Goal: Navigation & Orientation: Find specific page/section

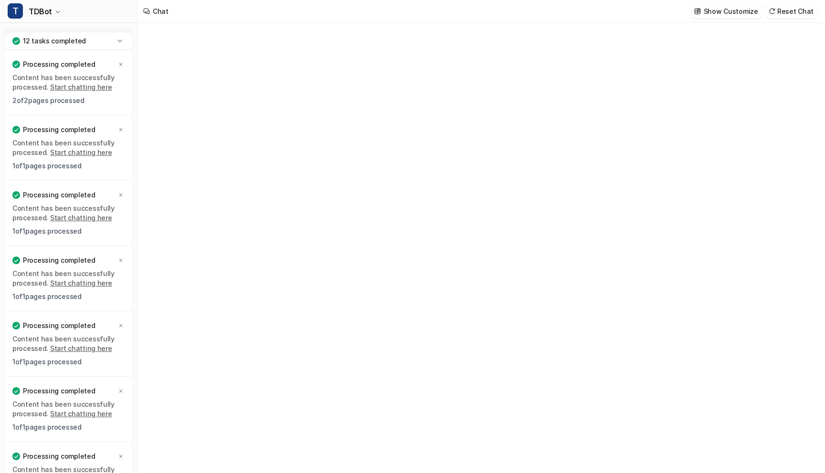
type textarea "**********"
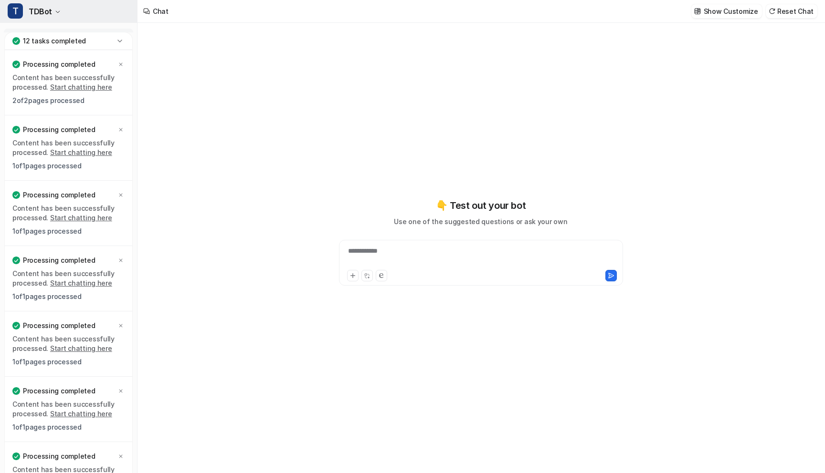
click at [50, 8] on span "TDBot" at bounding box center [40, 11] width 23 height 13
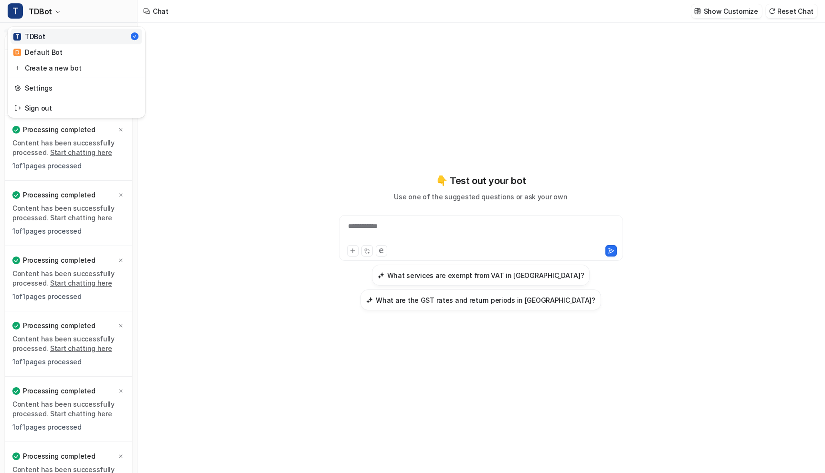
click at [46, 37] on link "T TDBot" at bounding box center [76, 37] width 132 height 16
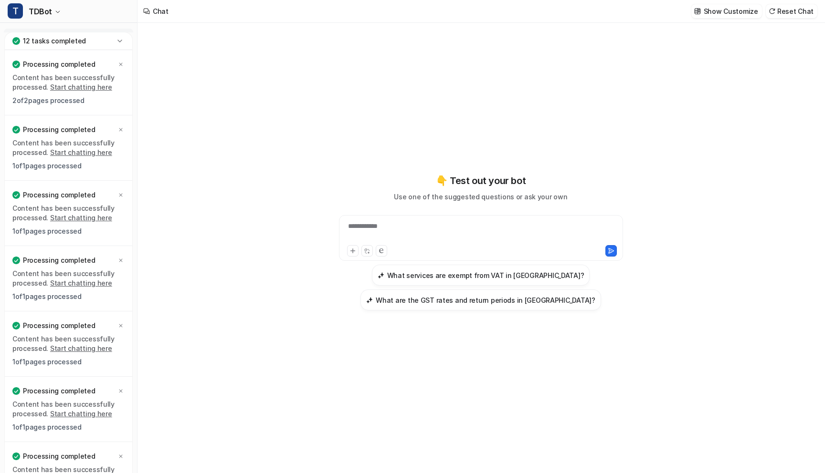
click at [120, 41] on icon at bounding box center [119, 41] width 4 height 2
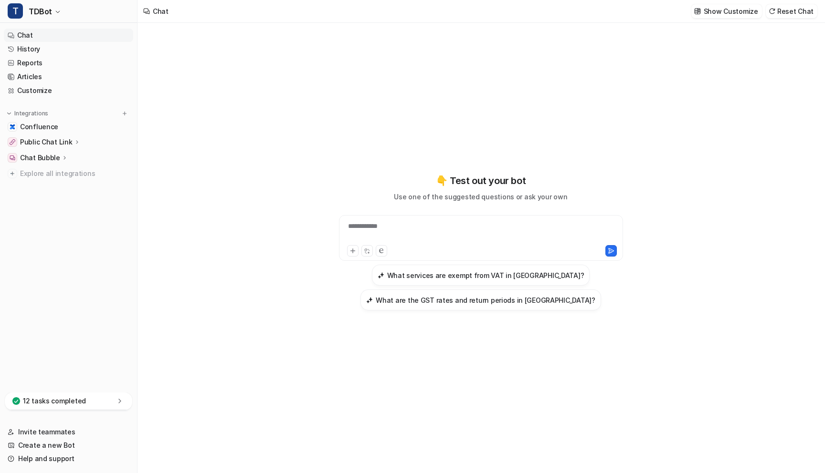
click at [45, 39] on link "Chat" at bounding box center [68, 35] width 129 height 13
click at [56, 78] on link "Articles" at bounding box center [68, 76] width 129 height 13
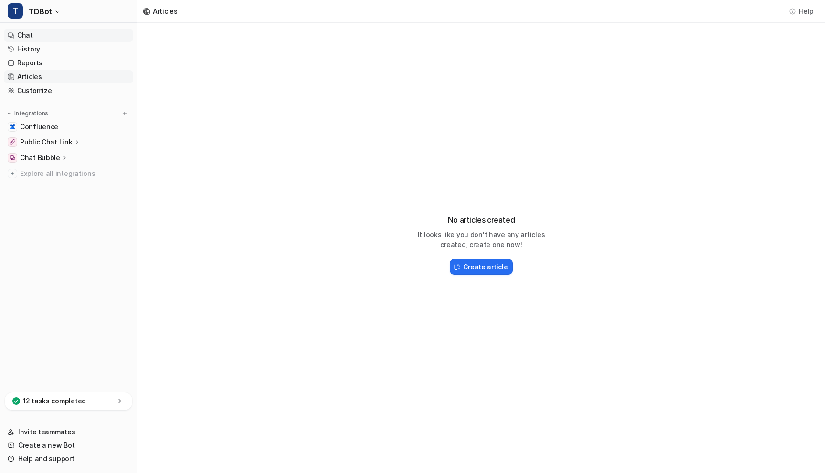
click at [41, 37] on link "Chat" at bounding box center [68, 35] width 129 height 13
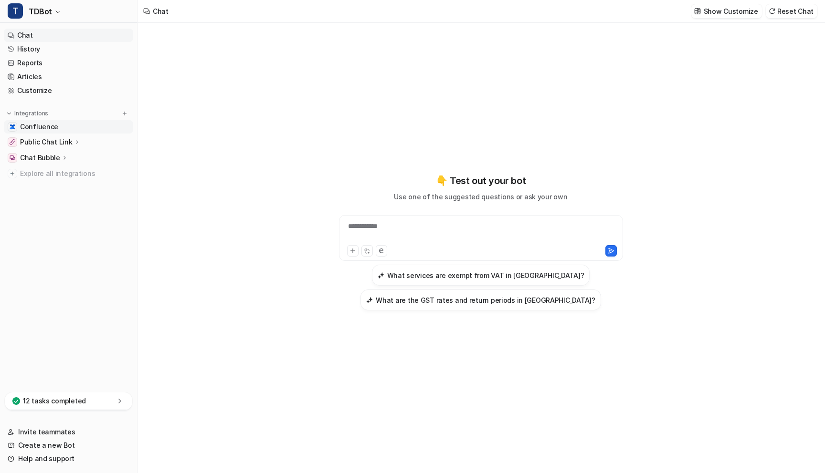
click at [46, 125] on span "Confluence" at bounding box center [39, 127] width 38 height 10
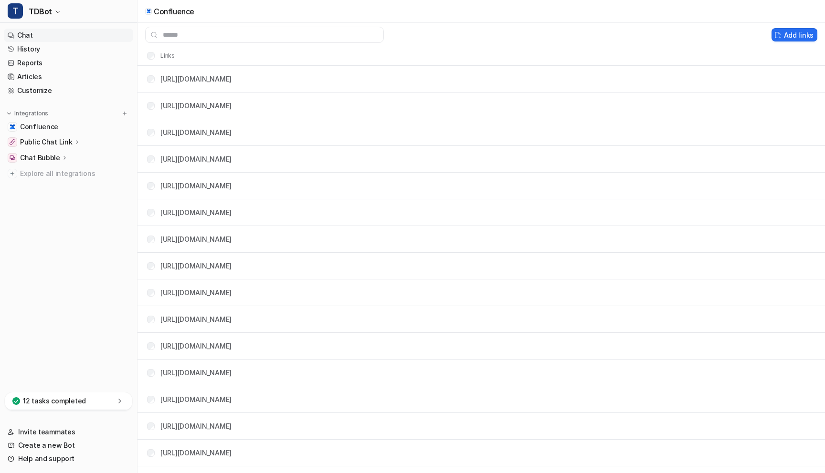
click at [28, 34] on link "Chat" at bounding box center [68, 35] width 129 height 13
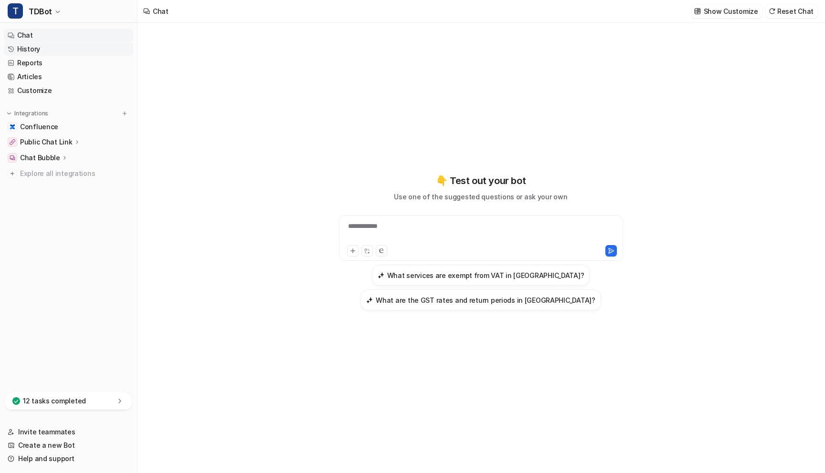
click at [34, 50] on link "History" at bounding box center [68, 48] width 129 height 13
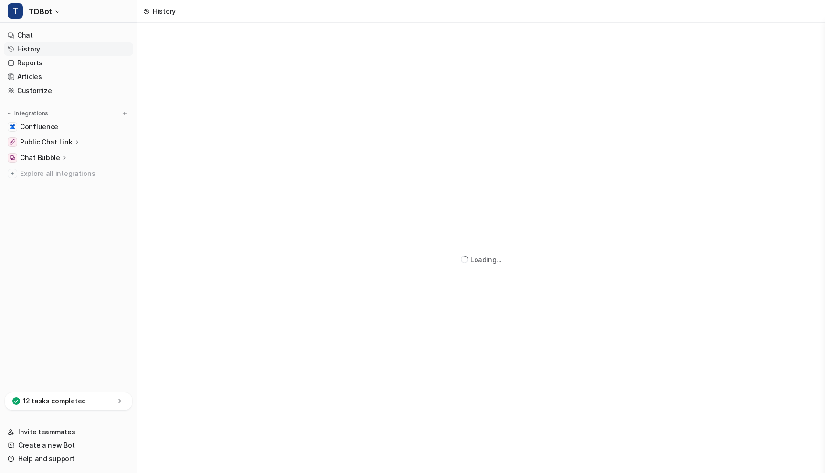
click at [61, 142] on p "Public Chat Link" at bounding box center [46, 142] width 52 height 10
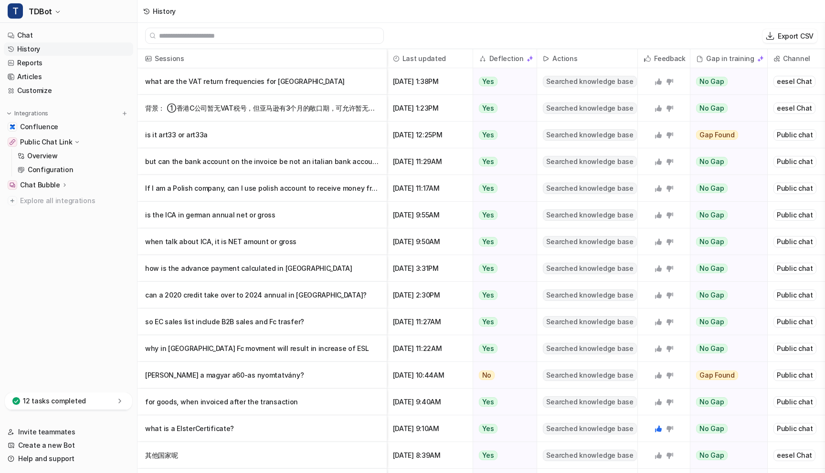
click at [61, 142] on p "Public Chat Link" at bounding box center [46, 142] width 52 height 10
click at [50, 128] on span "Confluence" at bounding box center [39, 127] width 38 height 10
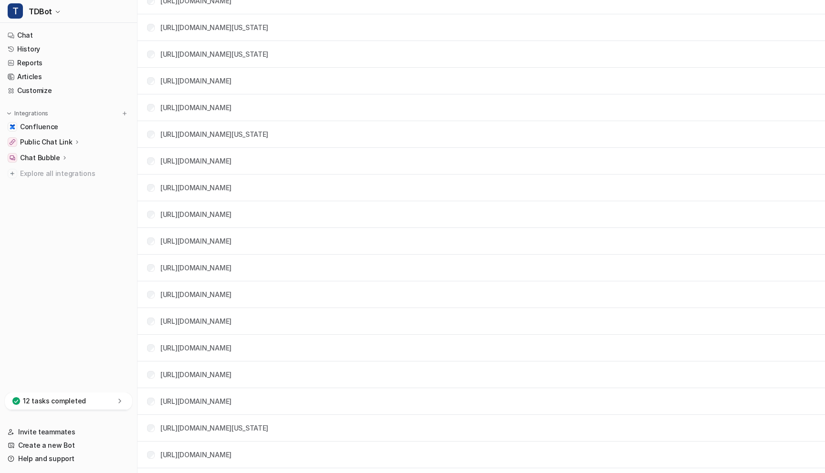
scroll to position [10829, 0]
